Goal: Understand process/instructions: Learn how to perform a task or action

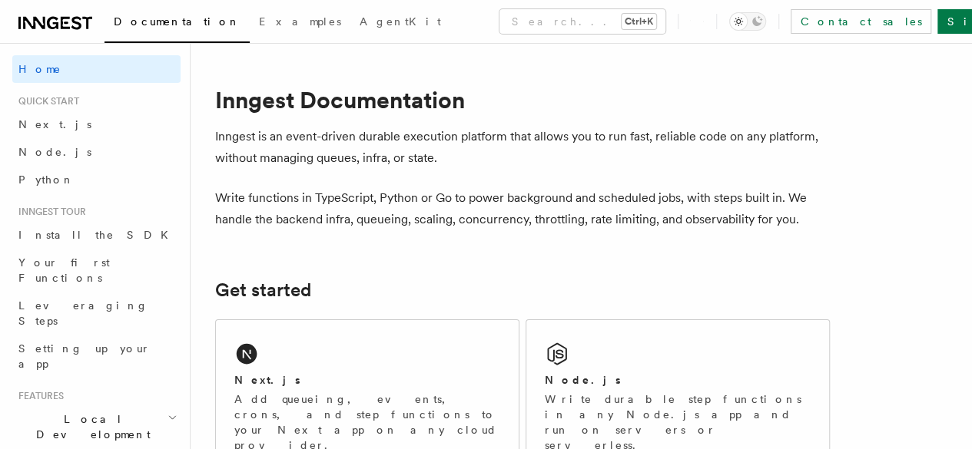
scroll to position [193, 0]
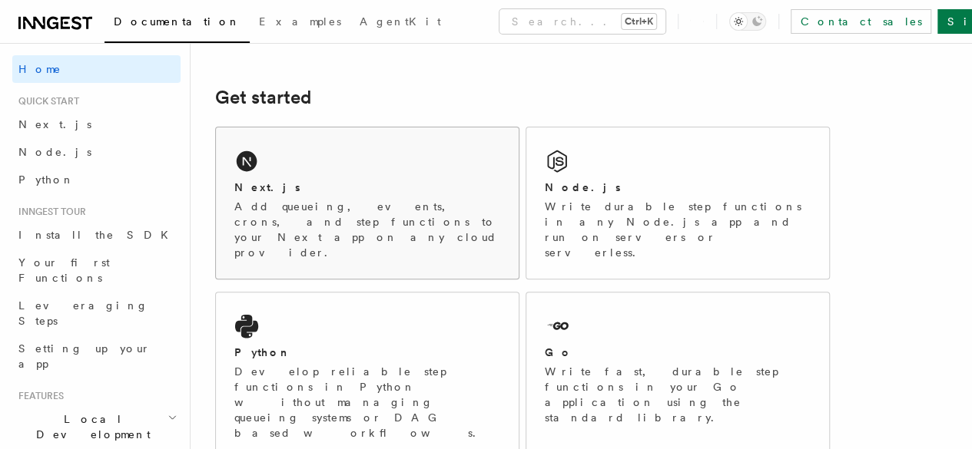
click at [300, 219] on div "Next.js Add queueing, events, crons, and step functions to your Next app on any…" at bounding box center [367, 220] width 266 height 81
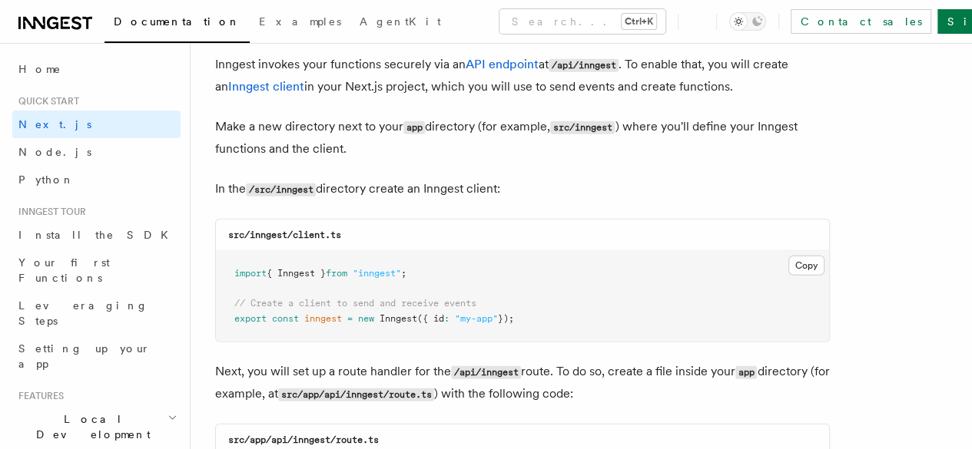
scroll to position [1870, 0]
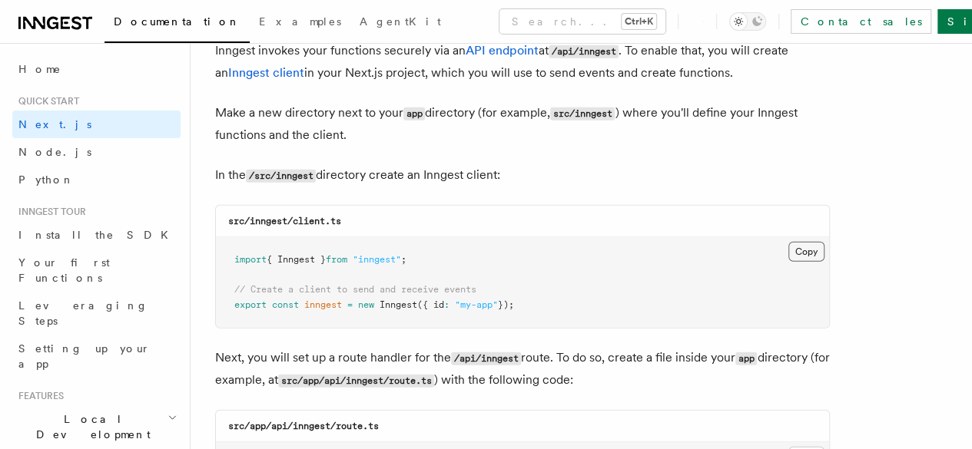
click at [788, 242] on button "Copy Copied" at bounding box center [806, 252] width 36 height 20
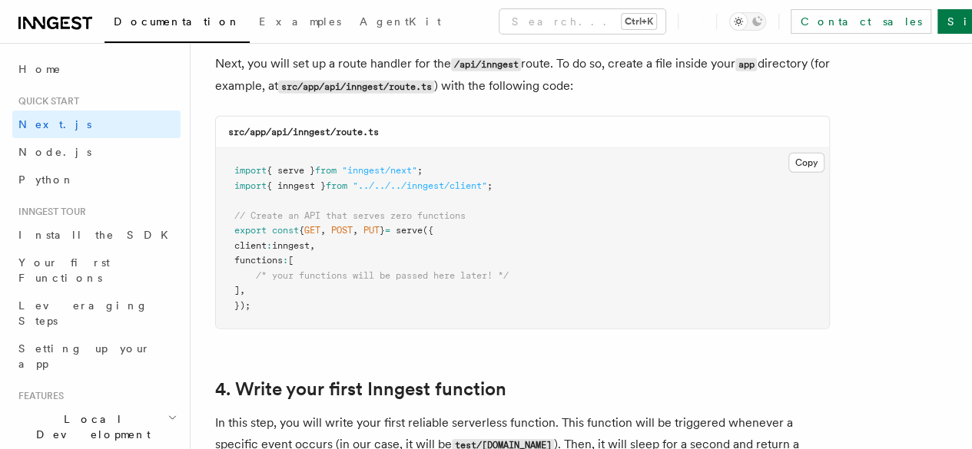
scroll to position [2214, 0]
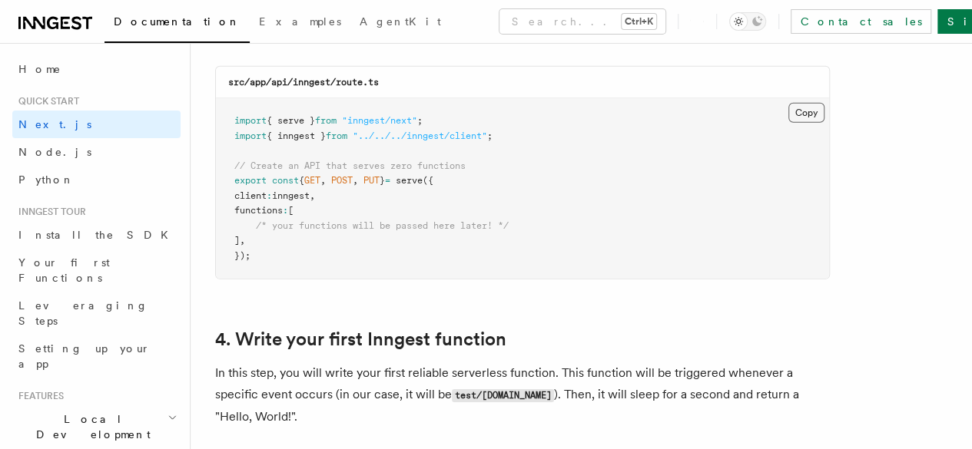
click at [788, 103] on button "Copy Copied" at bounding box center [806, 113] width 36 height 20
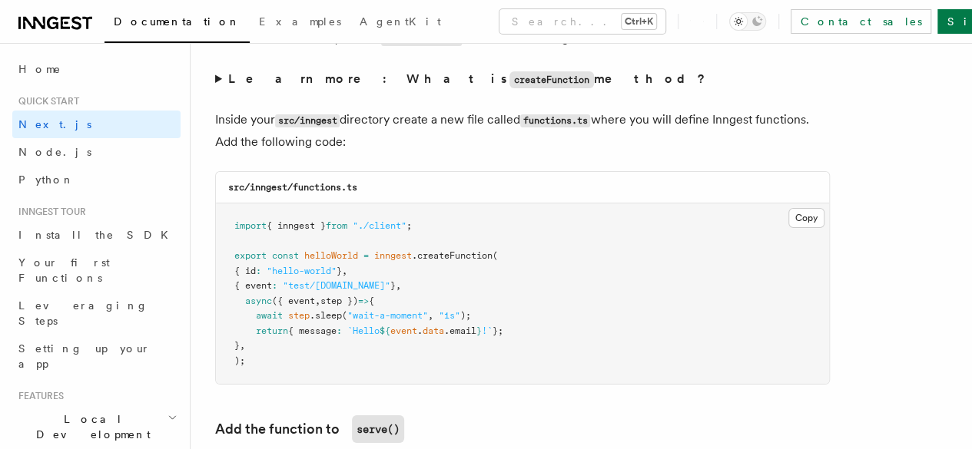
scroll to position [2680, 0]
click at [788, 207] on button "Copy Copied" at bounding box center [806, 217] width 36 height 20
